Goal: Navigation & Orientation: Find specific page/section

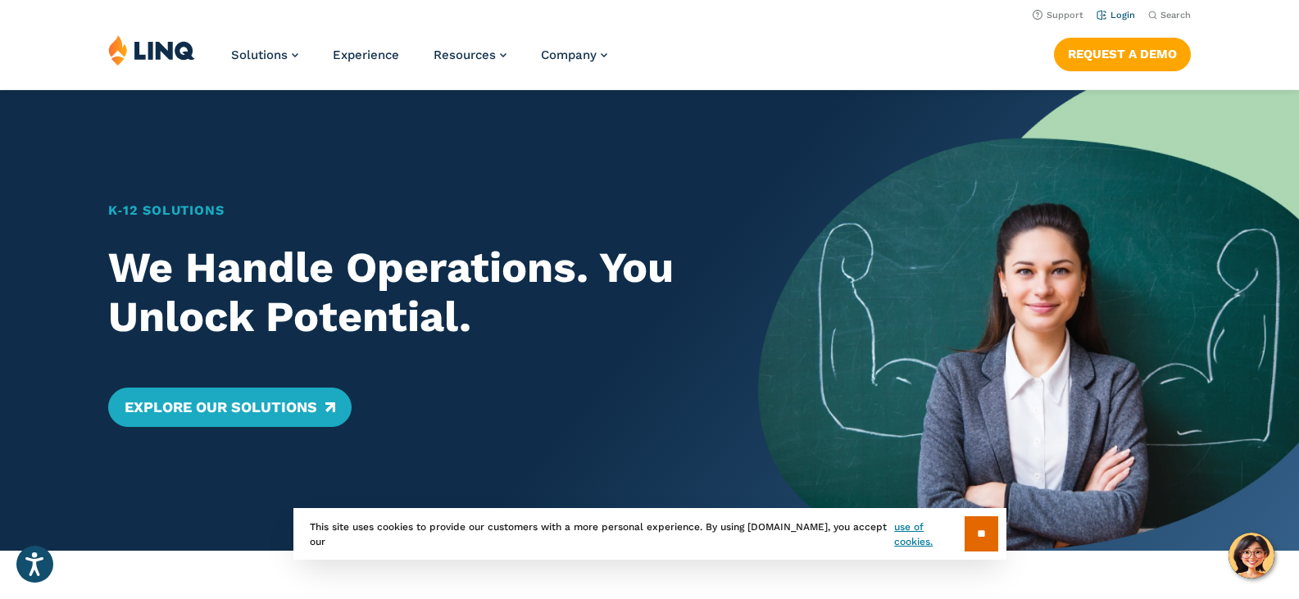
click at [1121, 7] on li "Login" at bounding box center [1115, 14] width 39 height 18
click at [1121, 16] on link "Login" at bounding box center [1115, 15] width 39 height 11
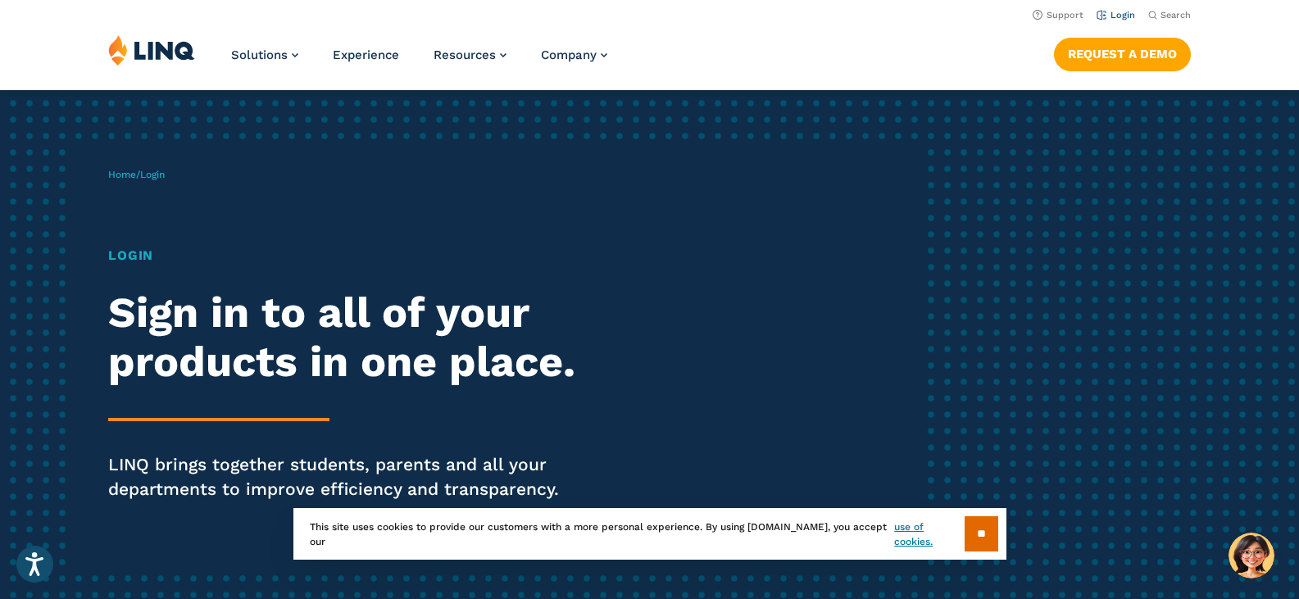
click at [1109, 9] on li "Login" at bounding box center [1115, 14] width 39 height 18
click at [1109, 15] on link "Login" at bounding box center [1115, 15] width 39 height 11
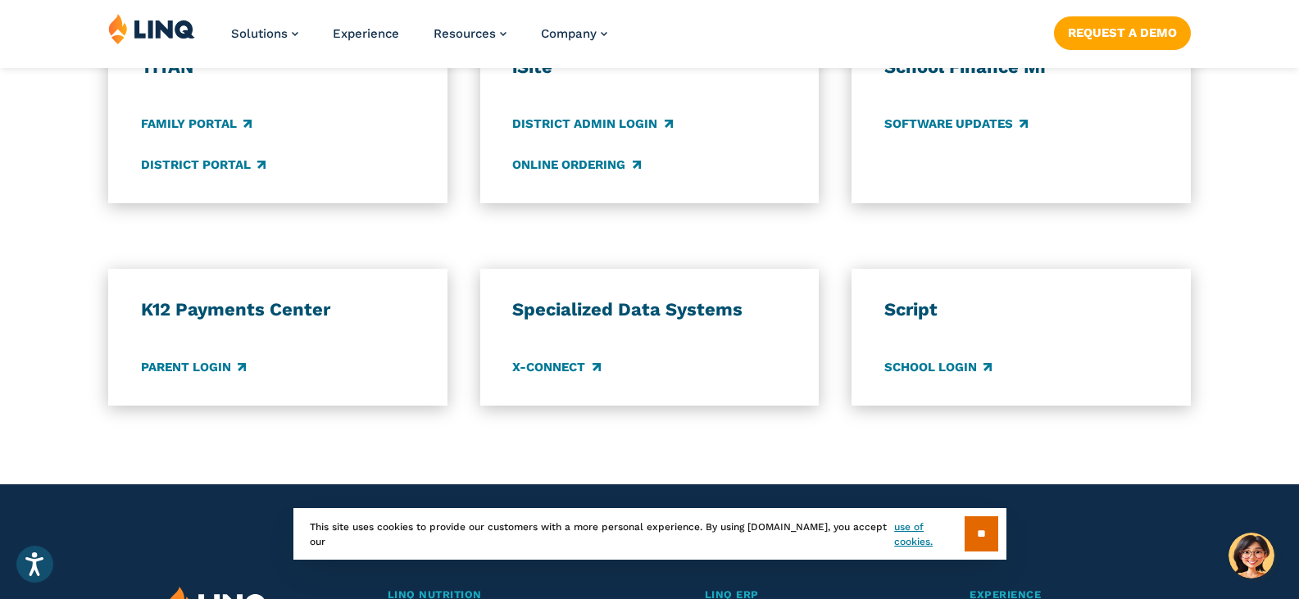
scroll to position [1311, 0]
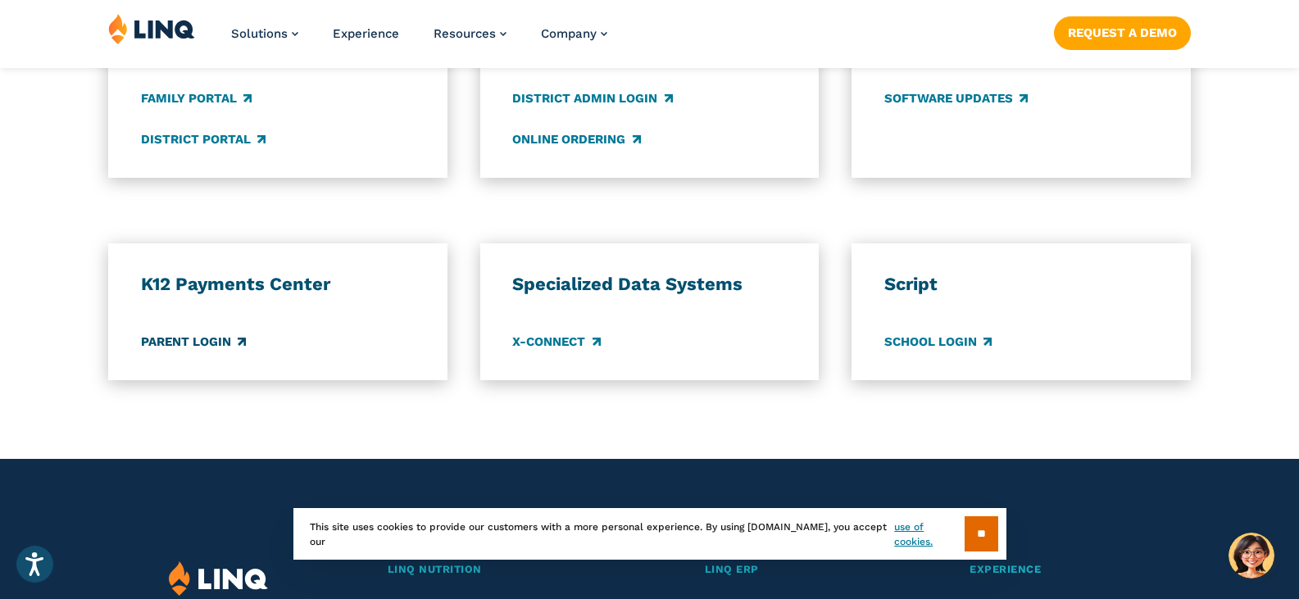
click at [225, 347] on link "Parent Login" at bounding box center [193, 342] width 105 height 18
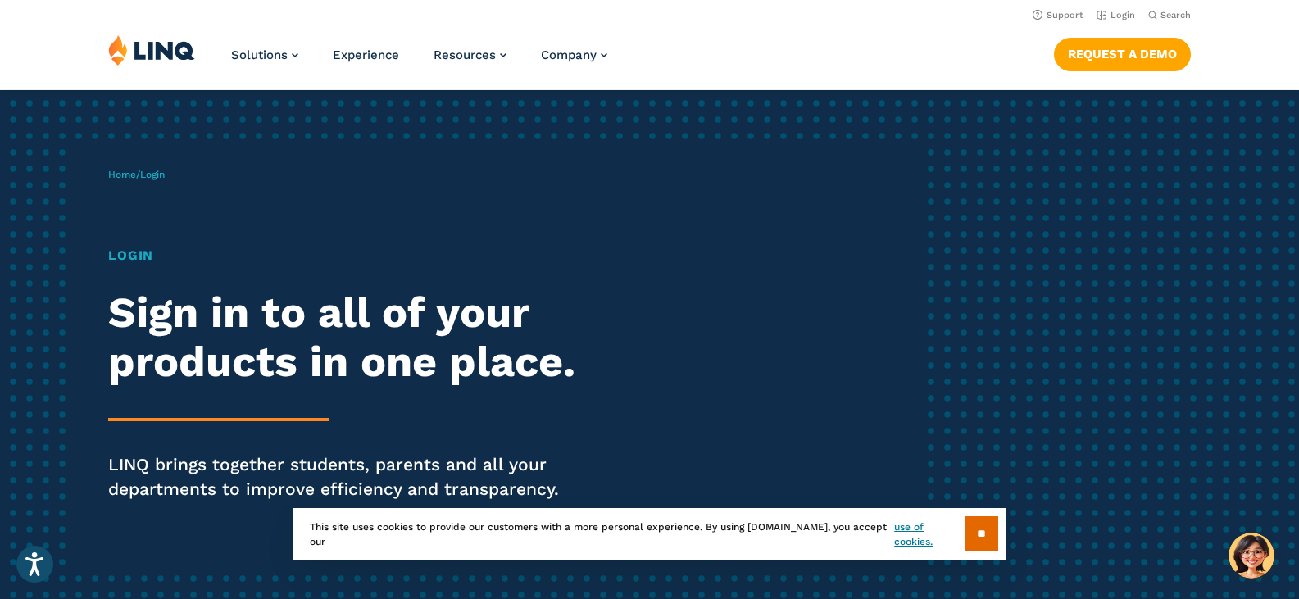
click at [131, 256] on h1 "Login" at bounding box center [358, 256] width 501 height 20
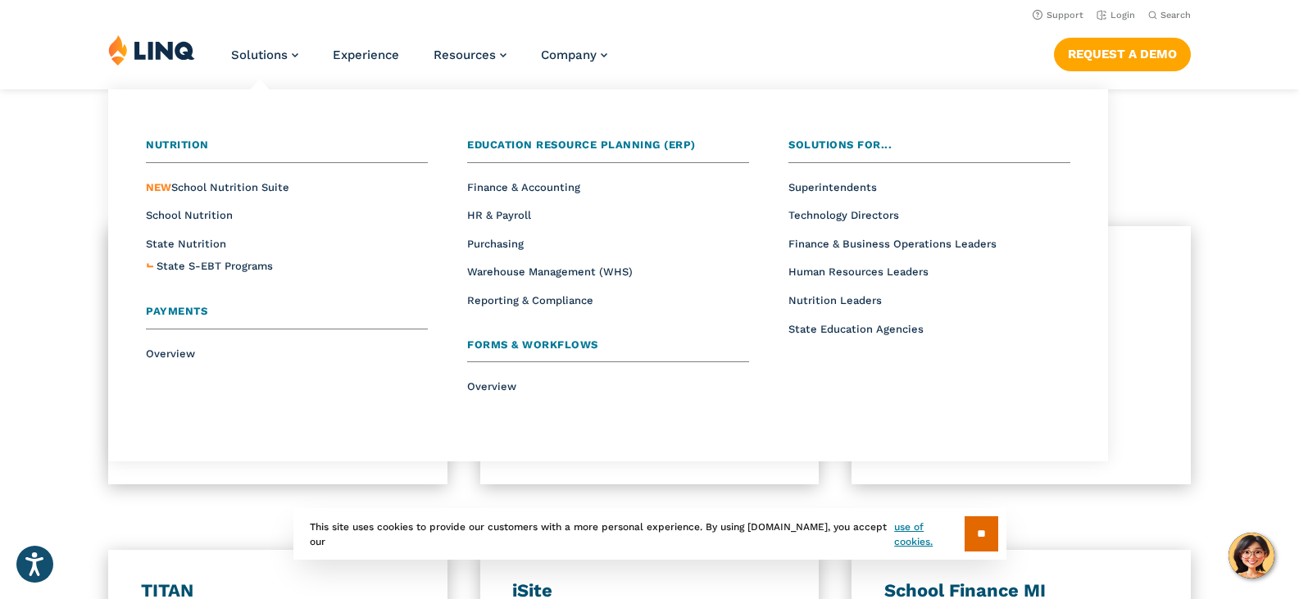
scroll to position [737, 0]
